Goal: Task Accomplishment & Management: Use online tool/utility

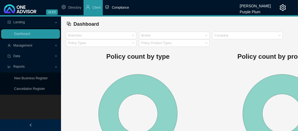
click at [116, 6] on span "Compliance" at bounding box center [120, 8] width 17 height 4
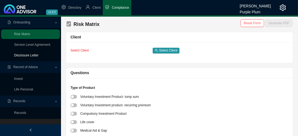
click at [33, 54] on link "Disclosure Letter" at bounding box center [26, 55] width 24 height 4
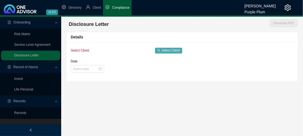
click at [169, 49] on span "Select Client" at bounding box center [170, 50] width 18 height 5
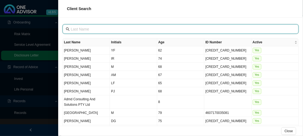
click at [102, 29] on input "text" at bounding box center [181, 29] width 220 height 6
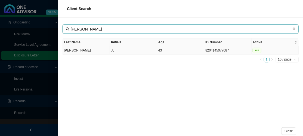
type input "[PERSON_NAME]"
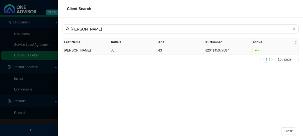
click at [68, 51] on td "[PERSON_NAME]" at bounding box center [86, 50] width 47 height 8
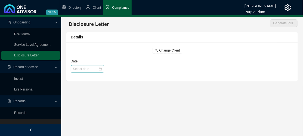
click at [99, 69] on div at bounding box center [87, 68] width 29 height 5
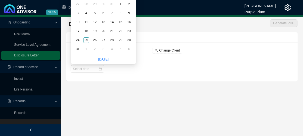
click at [107, 58] on link "[DATE]" at bounding box center [103, 59] width 10 height 4
type input "[DATE]"
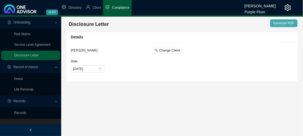
click at [282, 24] on span "Generate PDF" at bounding box center [283, 22] width 21 height 5
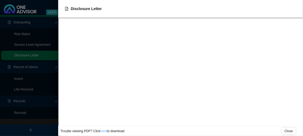
click at [104, 131] on link "here" at bounding box center [103, 131] width 7 height 4
drag, startPoint x: 288, startPoint y: 130, endPoint x: 225, endPoint y: 131, distance: 62.5
click at [286, 130] on span "Close" at bounding box center [288, 130] width 8 height 5
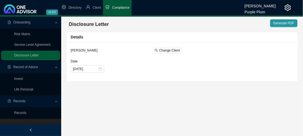
click at [287, 8] on icon "setting" at bounding box center [287, 7] width 7 height 7
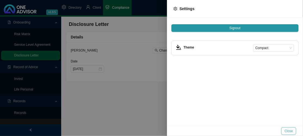
click at [287, 128] on span "Close" at bounding box center [288, 130] width 8 height 5
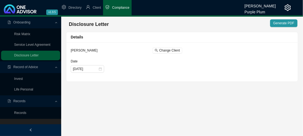
click at [25, 11] on img at bounding box center [20, 8] width 33 height 9
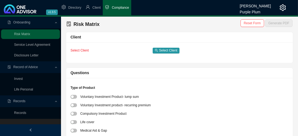
click at [282, 7] on icon "setting" at bounding box center [283, 7] width 6 height 7
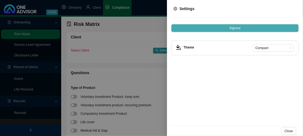
click at [239, 27] on span "Signout" at bounding box center [234, 27] width 11 height 5
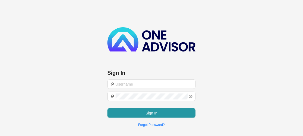
type input "[EMAIL_ADDRESS][DOMAIN_NAME]"
